Goal: Task Accomplishment & Management: Manage account settings

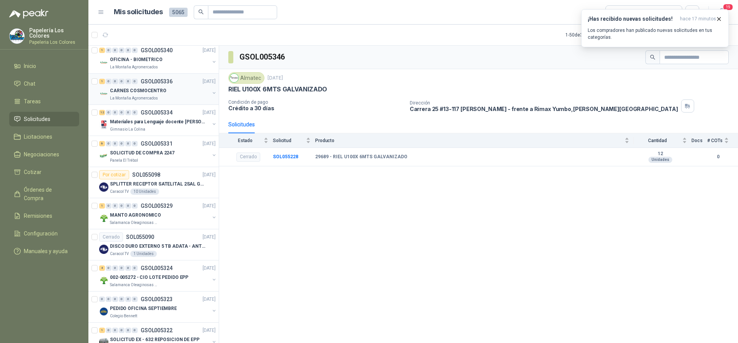
scroll to position [346, 0]
click at [173, 92] on div "CARNES COSMOCENTRO" at bounding box center [160, 90] width 100 height 9
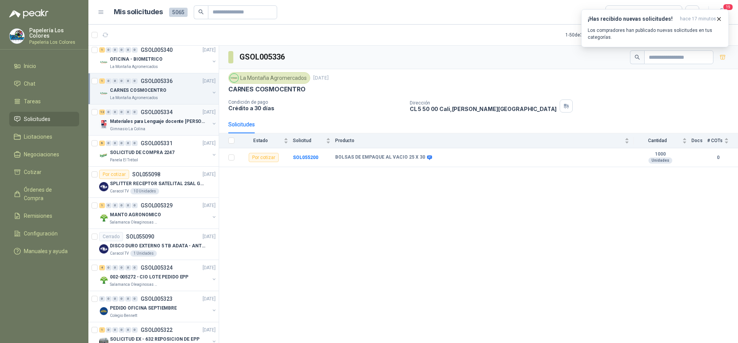
click at [183, 109] on div "12 0 0 0 0 0 GSOL005334 [DATE]" at bounding box center [158, 112] width 118 height 9
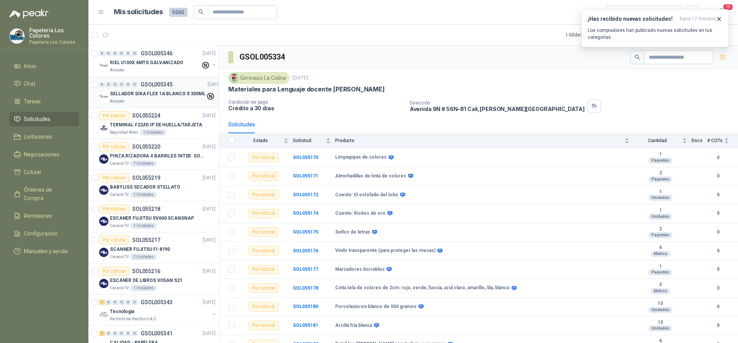
click at [182, 84] on div "0 0 0 0 0 0 GSOL005345 [DATE]" at bounding box center [160, 84] width 123 height 9
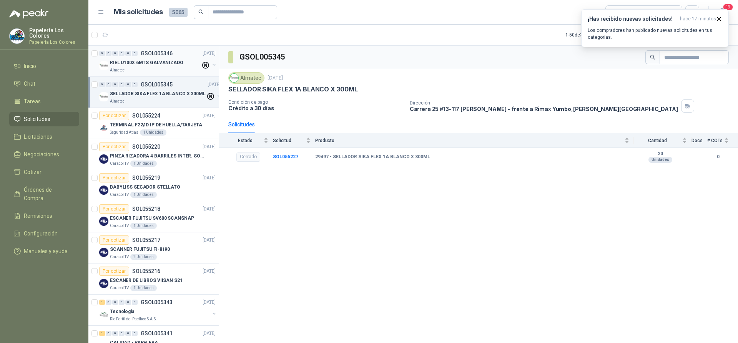
click at [181, 60] on div "RIEL U100X 6MTS GALVANIZADO" at bounding box center [155, 62] width 91 height 9
